Goal: Answer question/provide support: Answer question/provide support

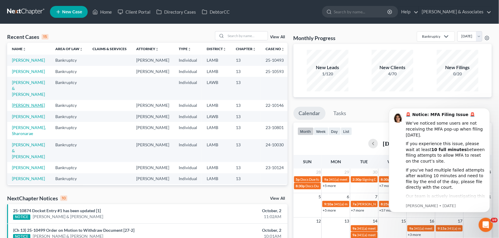
click at [33, 108] on link "[PERSON_NAME]" at bounding box center [28, 105] width 33 height 5
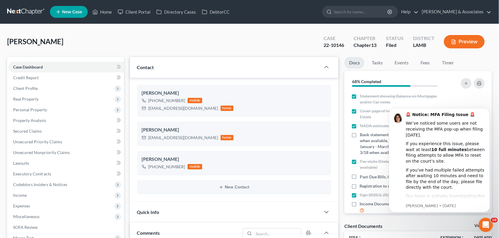
scroll to position [3147, 0]
click at [304, 45] on div "[PERSON_NAME] Upgraded Case 22-10146 Chapter Chapter 13 Status Filed District […" at bounding box center [249, 44] width 484 height 26
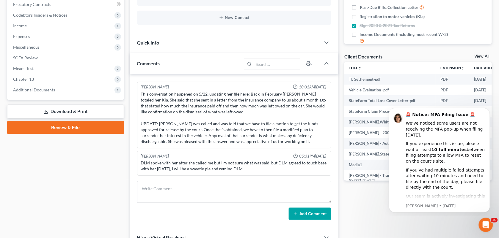
scroll to position [249, 0]
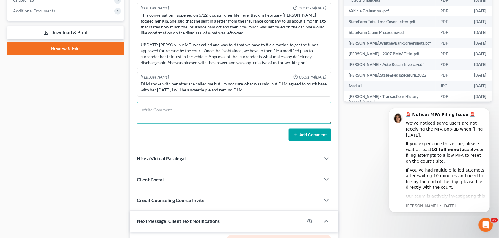
click at [219, 124] on textarea at bounding box center [234, 113] width 194 height 22
paste textarea "[PERSON_NAME] (was) on the line. (I had to let her go b/c my browser completely…"
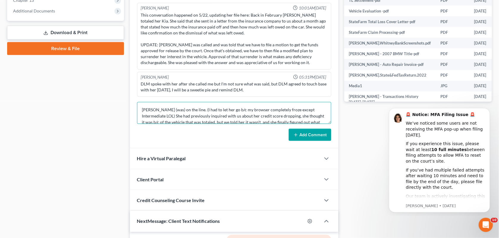
scroll to position [45, 0]
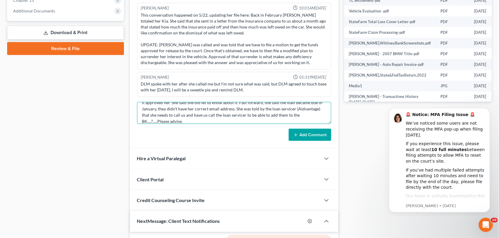
type textarea "[PERSON_NAME] (was) on the line. (I had to let her go b/c my browser completely…"
click at [309, 133] on button "Add Comment" at bounding box center [310, 135] width 43 height 12
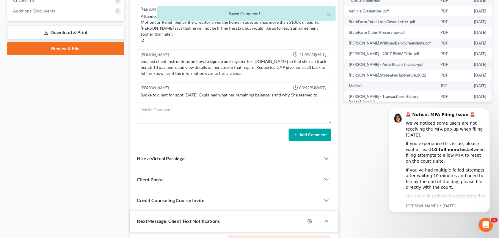
scroll to position [3269, 0]
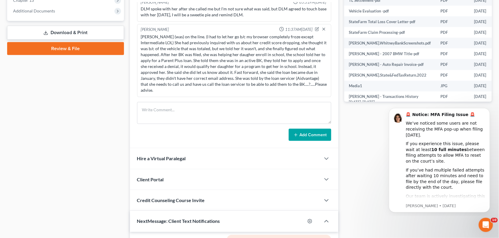
click at [360, 127] on div "Docs Tasks Events Fees Timer 68% Completed Nothing here yet! Statement showing …" at bounding box center [417, 86] width 153 height 557
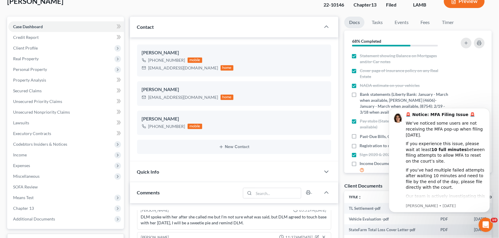
scroll to position [39, 0]
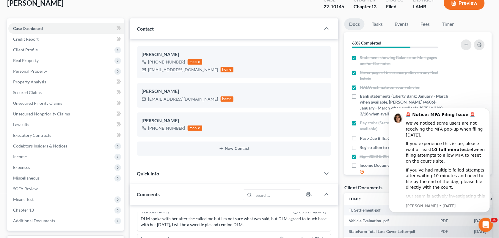
click at [291, 14] on div "[PERSON_NAME] Upgraded Case 22-10146 Chapter Chapter 13 Status Filed District […" at bounding box center [249, 6] width 484 height 26
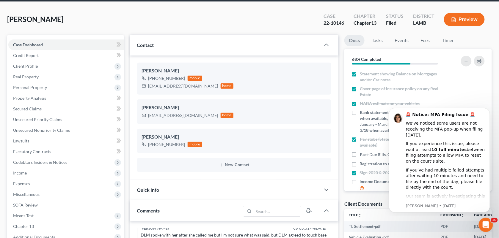
scroll to position [0, 0]
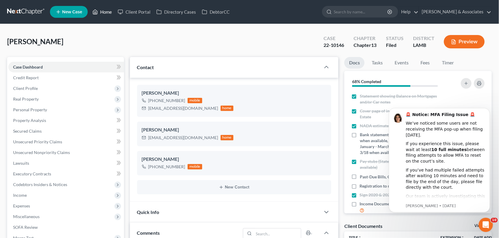
click at [99, 14] on link "Home" at bounding box center [101, 12] width 25 height 11
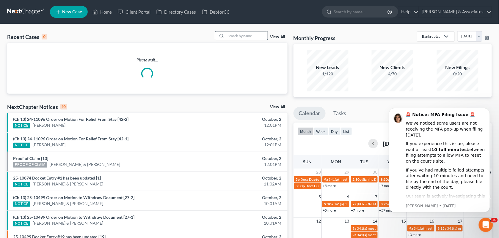
click at [235, 38] on input "search" at bounding box center [247, 36] width 42 height 9
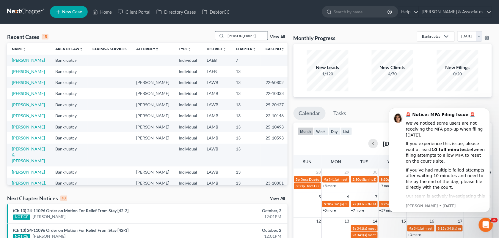
type input "[PERSON_NAME]"
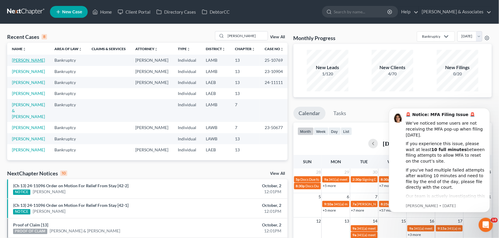
click at [35, 59] on link "[PERSON_NAME]" at bounding box center [28, 60] width 33 height 5
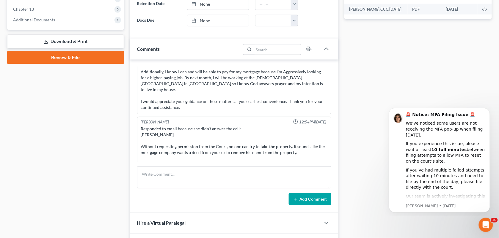
scroll to position [241, 0]
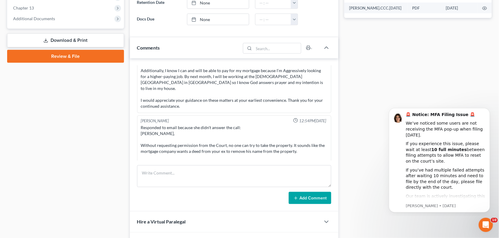
click at [91, 131] on div "Case Dashboard Payments Invoices Payments Payments Credit Report Client Profile" at bounding box center [65, 56] width 123 height 480
click at [156, 175] on textarea at bounding box center [234, 177] width 194 height 22
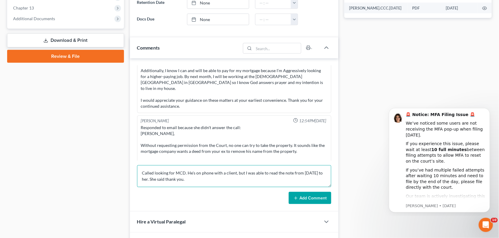
type textarea "Called looking for MCD. He's on phone with a client, but I was able to read the…"
click at [302, 197] on button "Add Comment" at bounding box center [310, 198] width 43 height 12
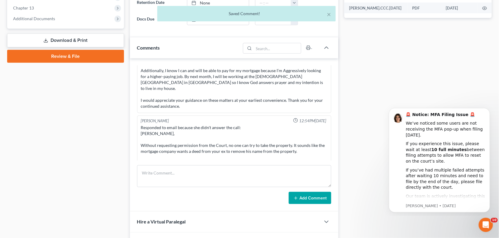
scroll to position [854, 0]
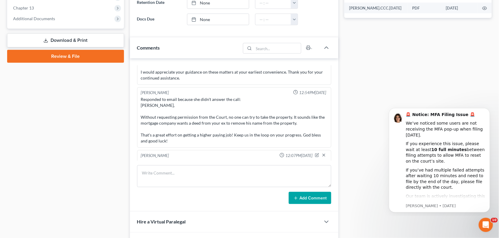
click at [364, 87] on div "Docs Tasks Events Fees Timer 95% Completed Nothing here yet! Signed [MEDICAL_DA…" at bounding box center [417, 56] width 153 height 480
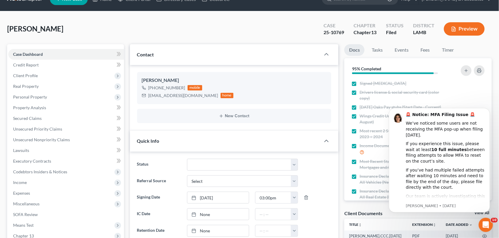
scroll to position [7, 0]
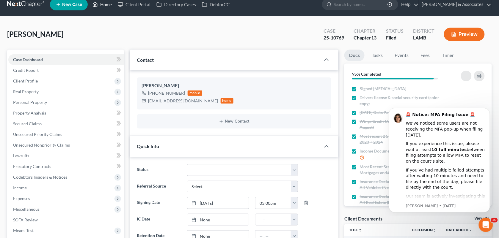
click at [100, 3] on link "Home" at bounding box center [101, 4] width 25 height 11
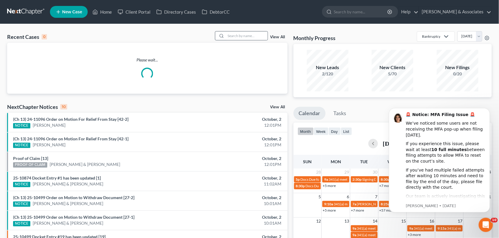
click at [221, 36] on icon at bounding box center [221, 36] width 5 height 5
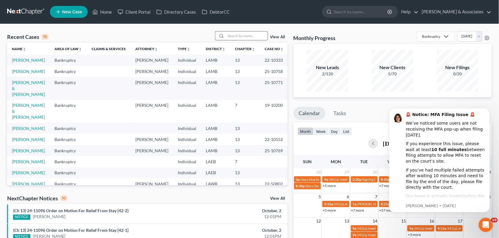
click at [234, 36] on input "search" at bounding box center [247, 36] width 42 height 9
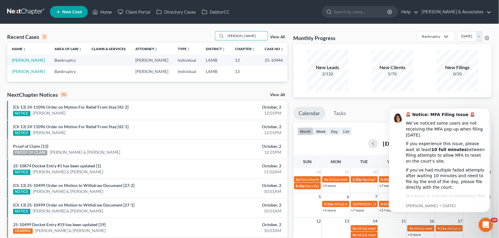
type input "[PERSON_NAME]"
click at [26, 57] on td "[PERSON_NAME]" at bounding box center [28, 60] width 43 height 11
click at [20, 66] on td "[PERSON_NAME]" at bounding box center [28, 60] width 43 height 11
click at [15, 63] on link "[PERSON_NAME]" at bounding box center [28, 60] width 33 height 5
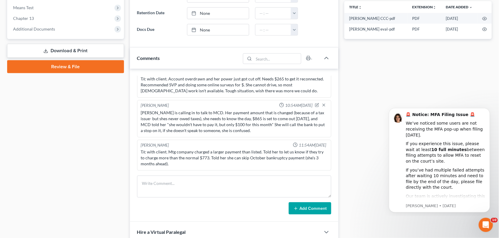
scroll to position [232, 0]
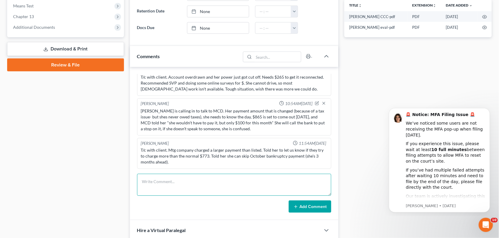
click at [170, 187] on textarea at bounding box center [234, 185] width 194 height 22
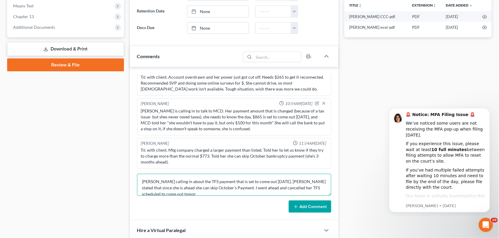
scroll to position [1, 0]
click at [268, 182] on textarea "[PERSON_NAME] calling in about the TFS payment that is set to come out [DATE]. …" at bounding box center [234, 185] width 194 height 22
click at [158, 187] on textarea "[PERSON_NAME] calling in about the TFS payment that is set to come out on the 5…" at bounding box center [234, 185] width 194 height 22
click at [266, 189] on textarea "[PERSON_NAME] calling in about the TFS payment that is set to come out on the 5…" at bounding box center [234, 185] width 194 height 22
click at [188, 195] on textarea "[PERSON_NAME] calling in about the TFS payment that is set to come out on the 5…" at bounding box center [234, 185] width 194 height 22
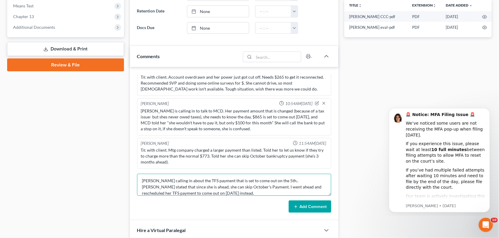
type textarea "[PERSON_NAME] calling in about the TFS payment that is set to come out on the 5…"
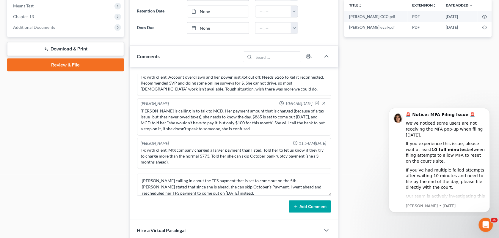
click at [315, 208] on button "Add Comment" at bounding box center [310, 207] width 43 height 12
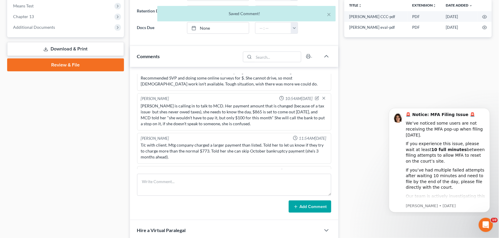
scroll to position [1415, 0]
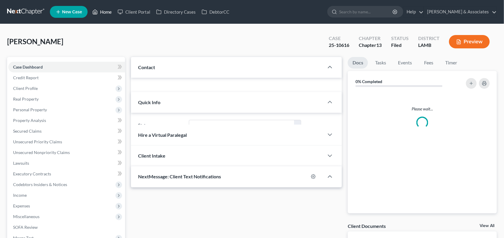
click at [103, 14] on link "Home" at bounding box center [101, 12] width 25 height 11
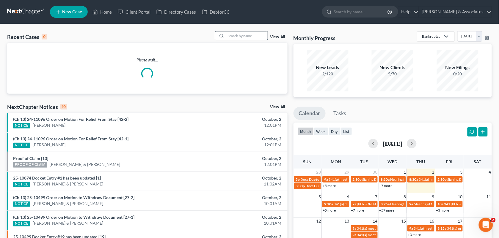
click at [235, 36] on input "search" at bounding box center [247, 36] width 42 height 9
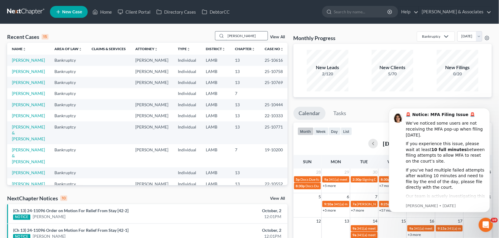
type input "[PERSON_NAME]"
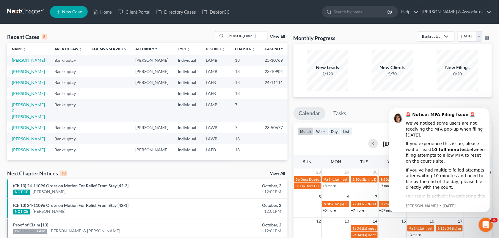
click at [29, 59] on link "[PERSON_NAME]" at bounding box center [28, 60] width 33 height 5
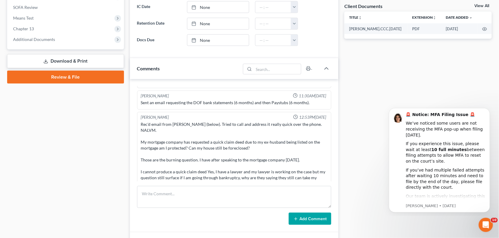
scroll to position [720, 0]
click at [348, 131] on div "Docs Tasks Events Fees Timer 95% Completed Nothing here yet! Signed [MEDICAL_DA…" at bounding box center [417, 77] width 153 height 480
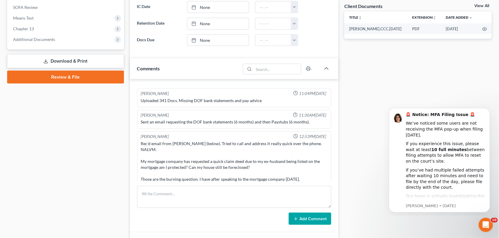
scroll to position [675, 0]
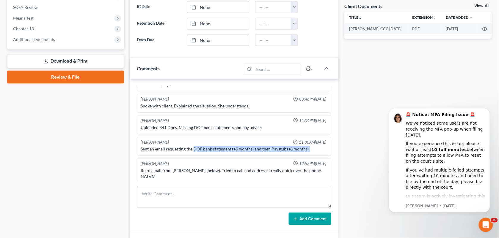
drag, startPoint x: 310, startPoint y: 140, endPoint x: 194, endPoint y: 141, distance: 115.9
click at [194, 146] on div "Sent an email requesting the DOF bank statements (6 months) and then Paystubs (…" at bounding box center [234, 149] width 187 height 6
copy div "DOF bank statements (6 months) and then Paystubs (6 months)."
click at [354, 154] on div "Docs Tasks Events Fees Timer 95% Completed Nothing here yet! Signed [MEDICAL_DA…" at bounding box center [417, 77] width 153 height 480
click at [316, 18] on div at bounding box center [317, 24] width 33 height 12
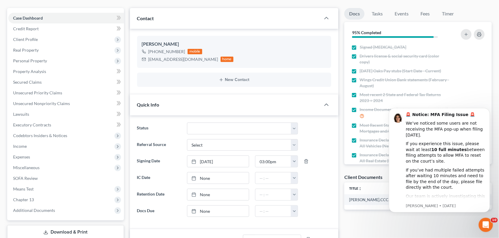
scroll to position [0, 0]
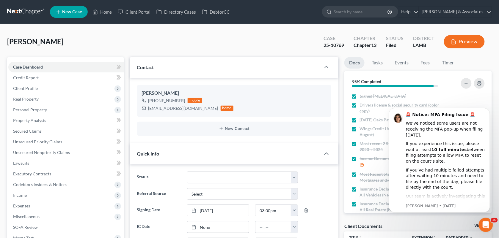
click at [206, 44] on div "Spencer, Tracey Upgraded Case 25-10769 Chapter Chapter 13 Status Filed District…" at bounding box center [249, 44] width 484 height 26
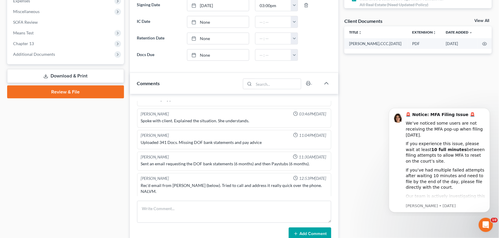
scroll to position [854, 0]
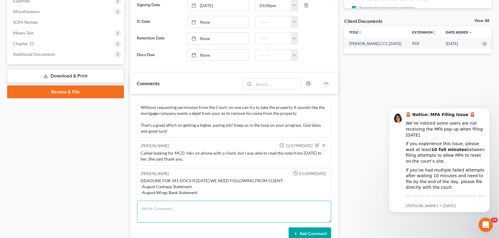
click at [197, 219] on textarea at bounding box center [234, 212] width 194 height 22
drag, startPoint x: 240, startPoint y: 210, endPoint x: 201, endPoint y: 209, distance: 39.5
click at [201, 209] on textarea "Called client about AMH's note: NA, LVM & text." at bounding box center [234, 212] width 194 height 22
type textarea "Called client about AMH's note: NA, LVM & text."
